Goal: Information Seeking & Learning: Learn about a topic

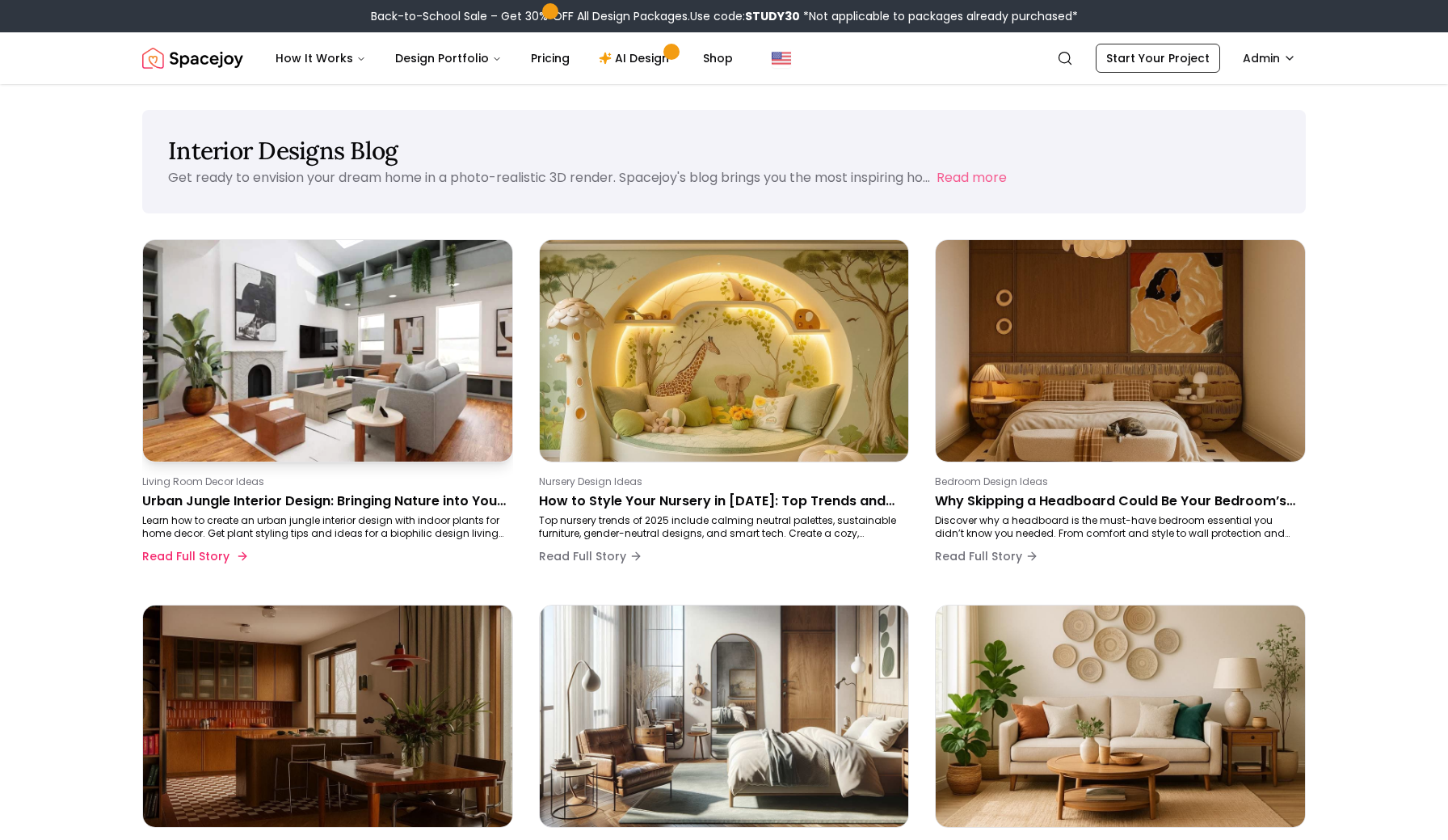
click at [216, 498] on p "Urban Jungle Interior Design: Bringing Nature into Your Living Space" at bounding box center [324, 501] width 364 height 19
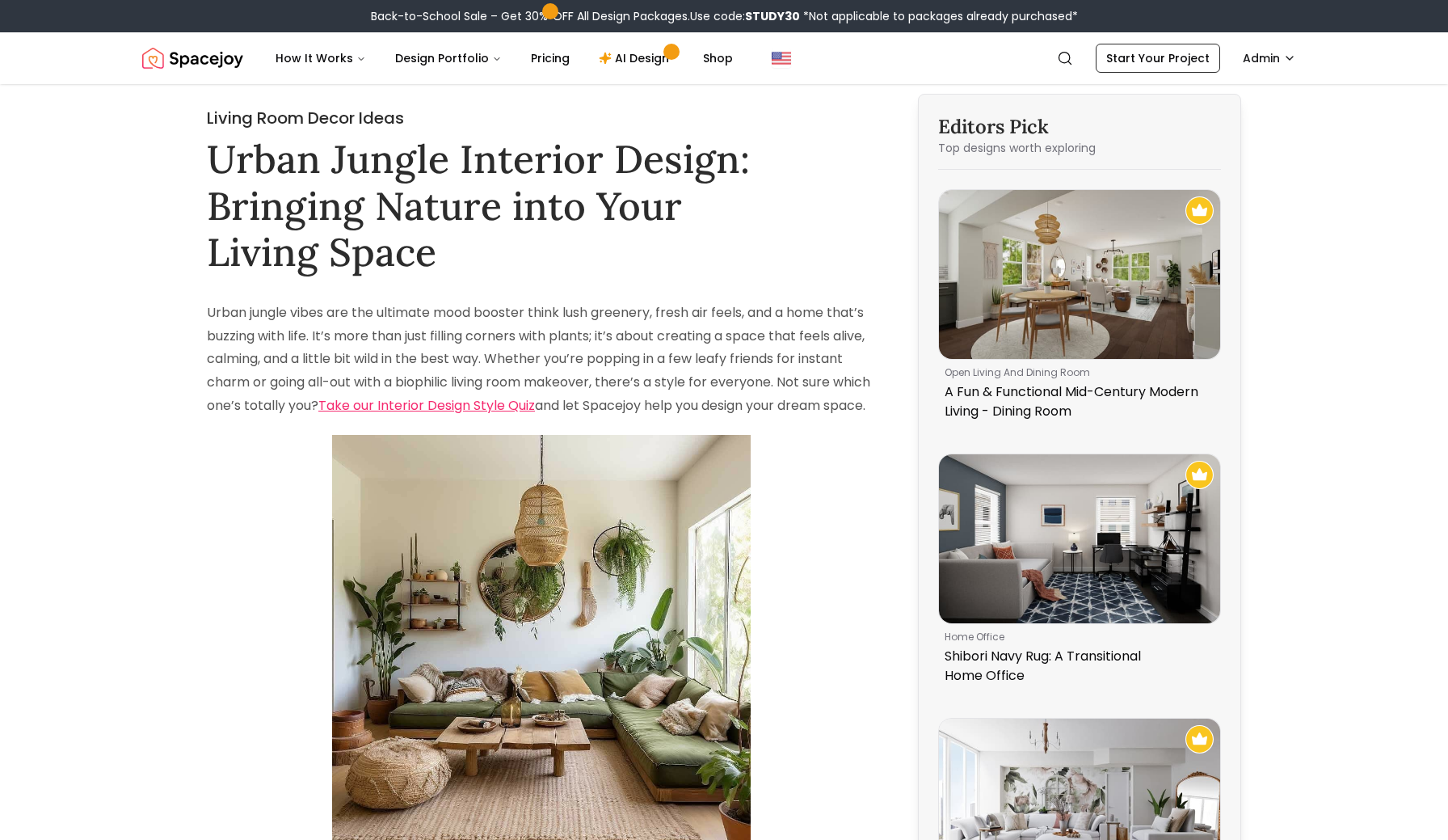
click at [209, 57] on img "Spacejoy" at bounding box center [193, 58] width 101 height 33
